Goal: Task Accomplishment & Management: Use online tool/utility

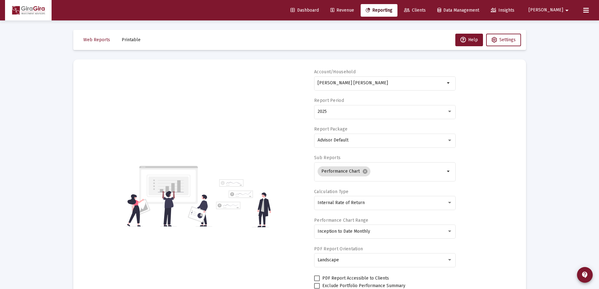
select select "View all"
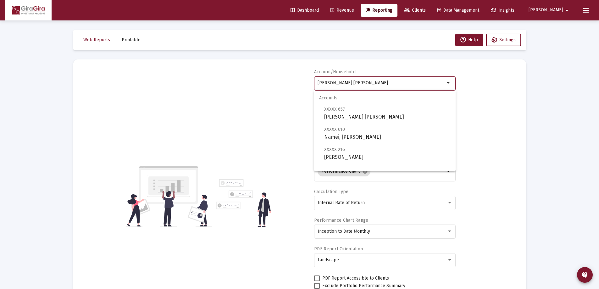
drag, startPoint x: 318, startPoint y: 82, endPoint x: 609, endPoint y: 104, distance: 291.8
click at [599, 104] on html "Dashboard Revenue Reporting Clients Data Management Insights [PERSON_NAME] Inte…" at bounding box center [299, 144] width 599 height 289
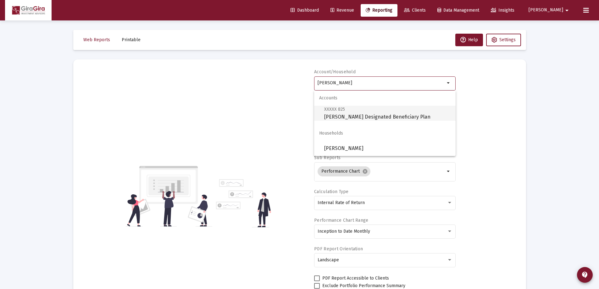
click at [339, 113] on span "XXXXX 825 [PERSON_NAME] Designated Beneficiary Plan" at bounding box center [387, 112] width 126 height 15
type input "[PERSON_NAME] Designated Beneficiary Plan"
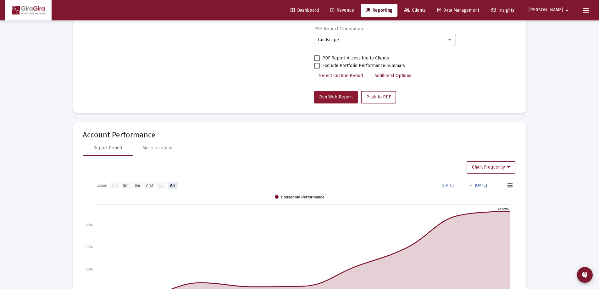
click at [330, 99] on span "Run Web Report" at bounding box center [336, 96] width 34 height 5
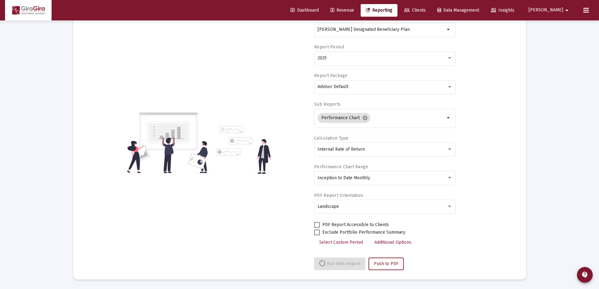
select select "View all"
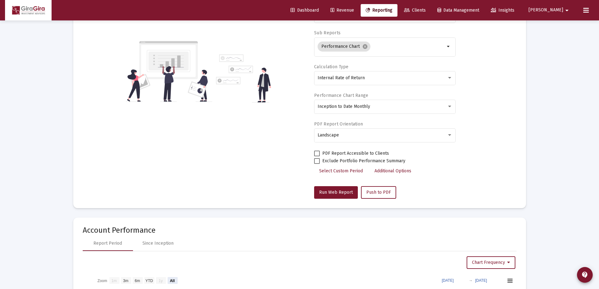
scroll to position [0, 0]
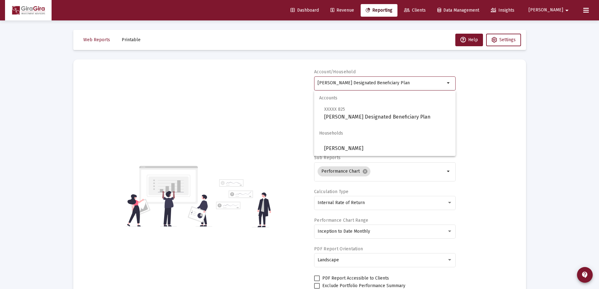
drag, startPoint x: 317, startPoint y: 83, endPoint x: 669, endPoint y: 62, distance: 352.2
click at [599, 62] on html "Dashboard Revenue Reporting Clients Data Management Insights [PERSON_NAME] Inte…" at bounding box center [299, 144] width 599 height 289
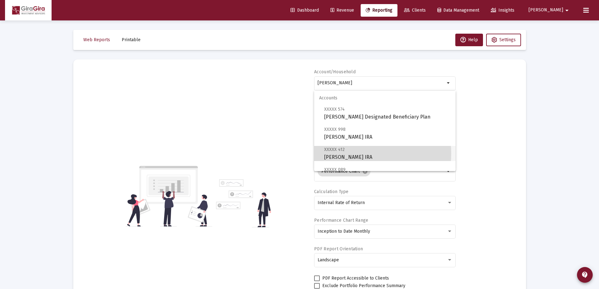
click at [345, 153] on span "XXXXX 412 [PERSON_NAME] IRA" at bounding box center [387, 153] width 126 height 15
type input "[PERSON_NAME] IRA"
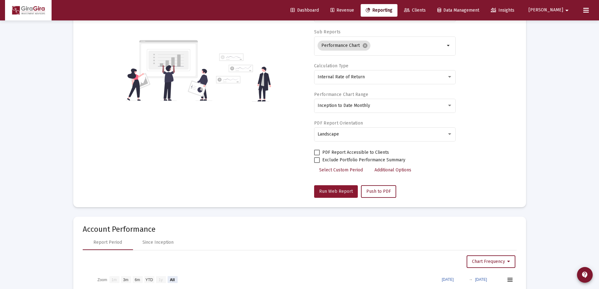
click at [332, 190] on span "Run Web Report" at bounding box center [336, 191] width 34 height 5
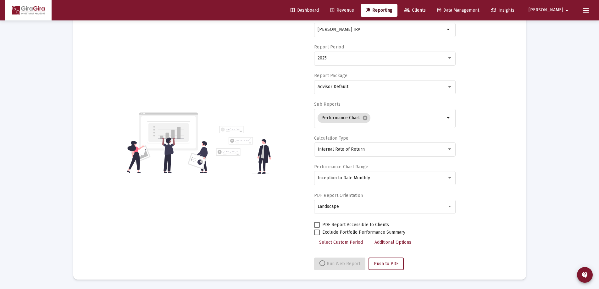
select select "View all"
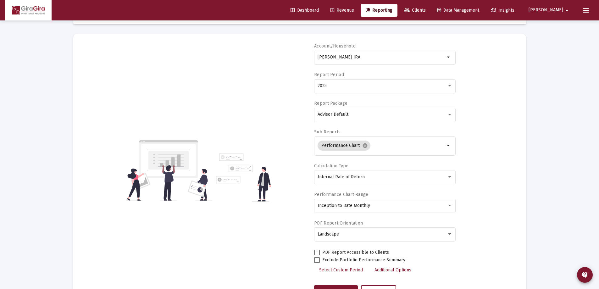
scroll to position [0, 0]
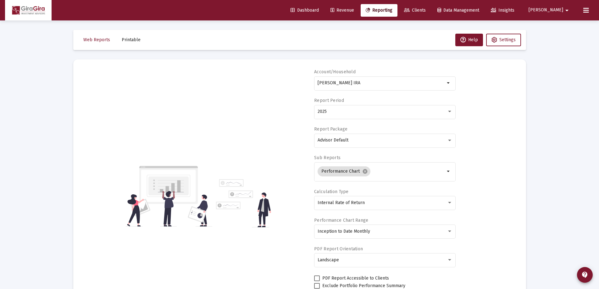
drag, startPoint x: 318, startPoint y: 81, endPoint x: 600, endPoint y: 77, distance: 282.5
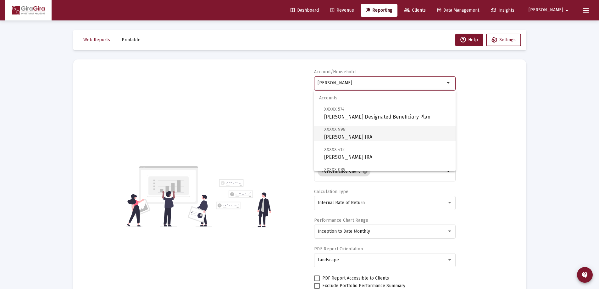
click at [338, 132] on span "XXXXX 998" at bounding box center [334, 129] width 21 height 5
type input "[PERSON_NAME] IRA"
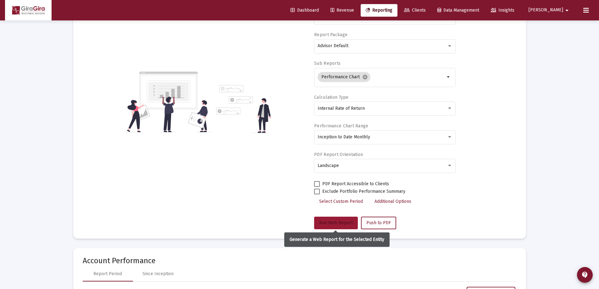
click at [337, 219] on button "Run Web Report" at bounding box center [336, 223] width 44 height 13
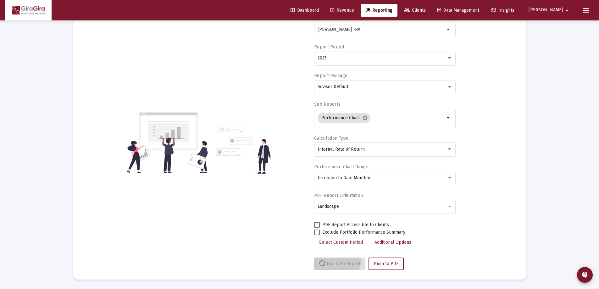
scroll to position [53, 0]
select select "View all"
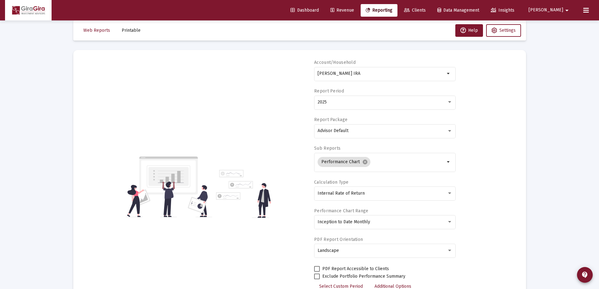
scroll to position [0, 0]
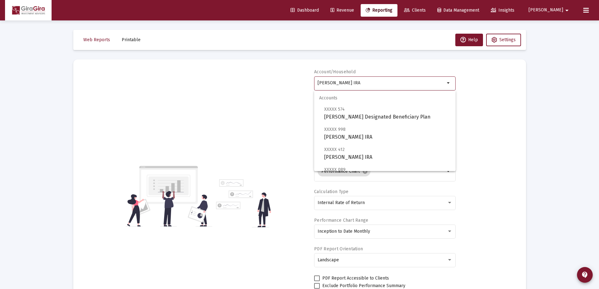
drag, startPoint x: 317, startPoint y: 81, endPoint x: 586, endPoint y: 68, distance: 269.3
click at [351, 113] on span "XXXXX 574 [PERSON_NAME] Designated Beneficiary Plan" at bounding box center [387, 112] width 126 height 15
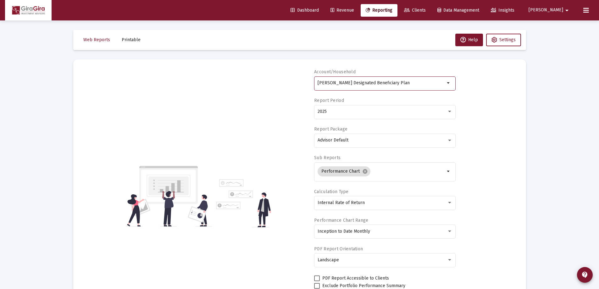
drag, startPoint x: 318, startPoint y: 81, endPoint x: 466, endPoint y: 83, distance: 148.2
click at [466, 83] on div "Account/Household [PERSON_NAME] Designated Beneficiary Plan arrow_drop_down Rep…" at bounding box center [300, 196] width 434 height 255
click at [348, 84] on input "[PERSON_NAME] Designated Beneficiary Plan" at bounding box center [381, 83] width 127 height 5
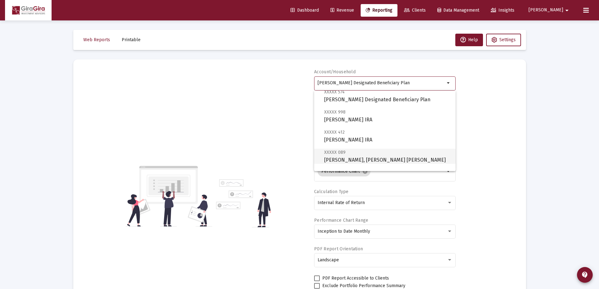
scroll to position [31, 0]
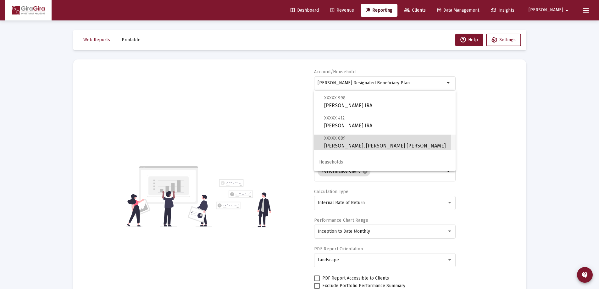
click at [354, 141] on span "XXXXX 089 [PERSON_NAME], [PERSON_NAME] IRA" at bounding box center [387, 141] width 126 height 15
type input "[PERSON_NAME], [PERSON_NAME] [PERSON_NAME]"
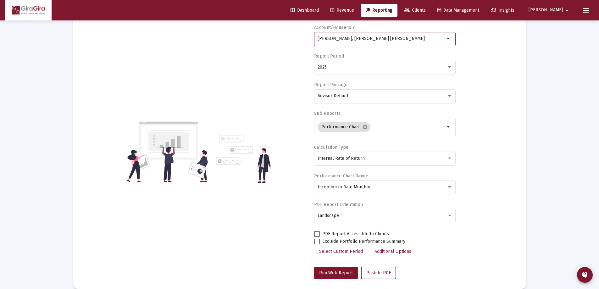
scroll to position [94, 0]
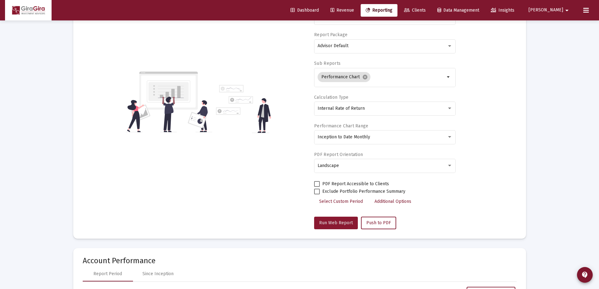
click at [337, 220] on span "Run Web Report" at bounding box center [336, 222] width 34 height 5
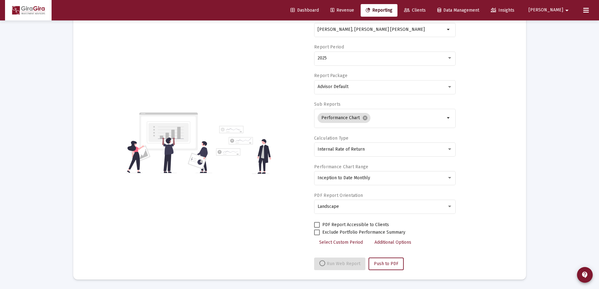
select select "View all"
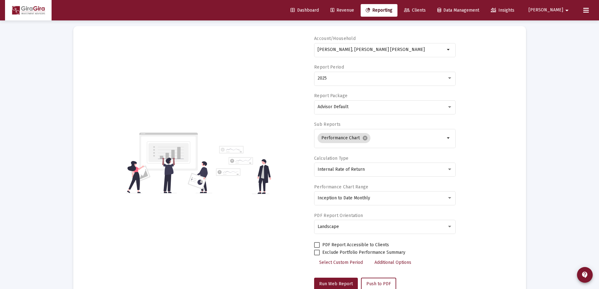
scroll to position [0, 0]
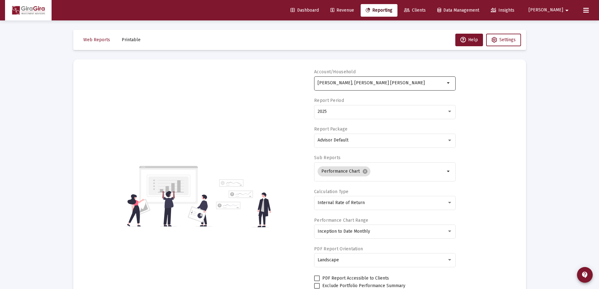
click at [345, 82] on input "[PERSON_NAME], [PERSON_NAME] [PERSON_NAME]" at bounding box center [381, 83] width 127 height 5
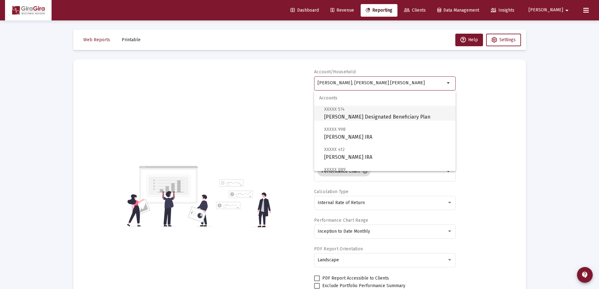
click at [331, 113] on span "XXXXX 574 [PERSON_NAME] Designated Beneficiary Plan" at bounding box center [387, 112] width 126 height 15
type input "[PERSON_NAME] Designated Beneficiary Plan"
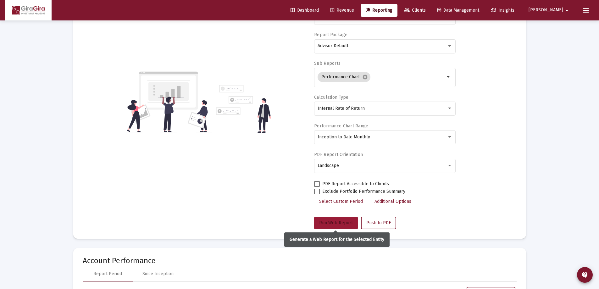
click at [338, 222] on span "Run Web Report" at bounding box center [336, 222] width 34 height 5
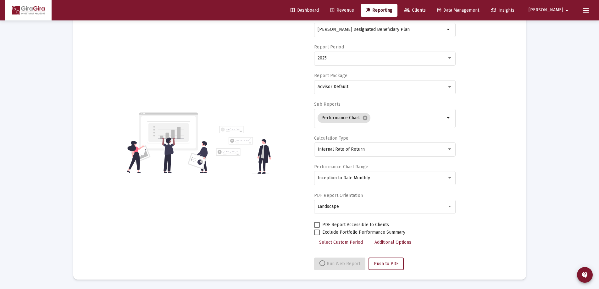
select select "View all"
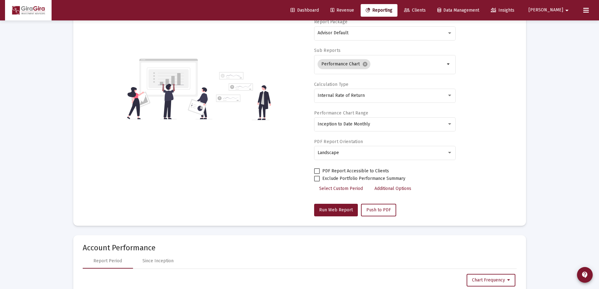
scroll to position [189, 0]
